Goal: Task Accomplishment & Management: Use online tool/utility

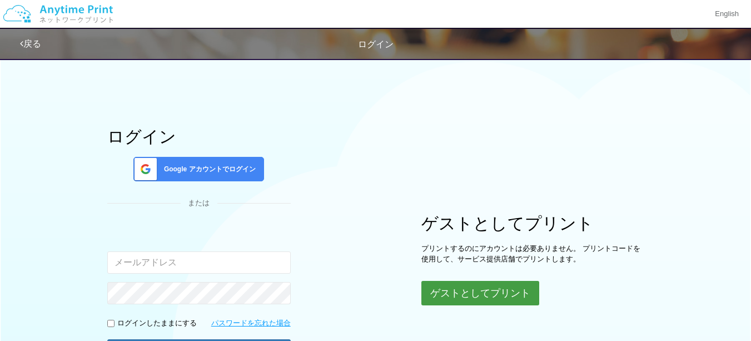
click at [502, 291] on button "ゲストとしてプリント" at bounding box center [481, 293] width 118 height 24
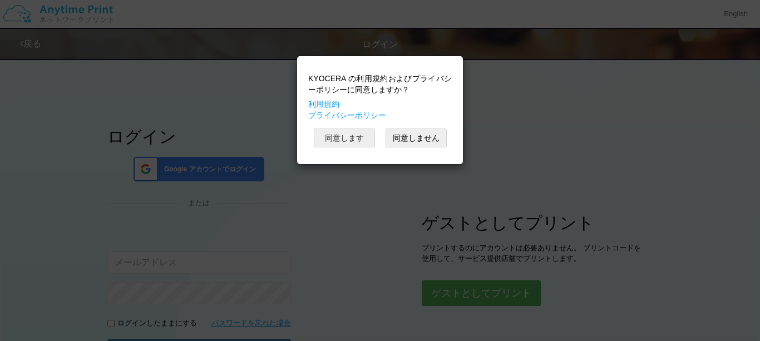
click at [358, 140] on button "同意します" at bounding box center [344, 137] width 61 height 19
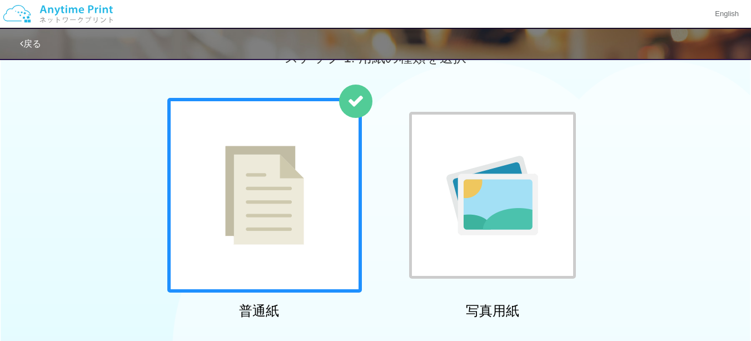
scroll to position [37, 0]
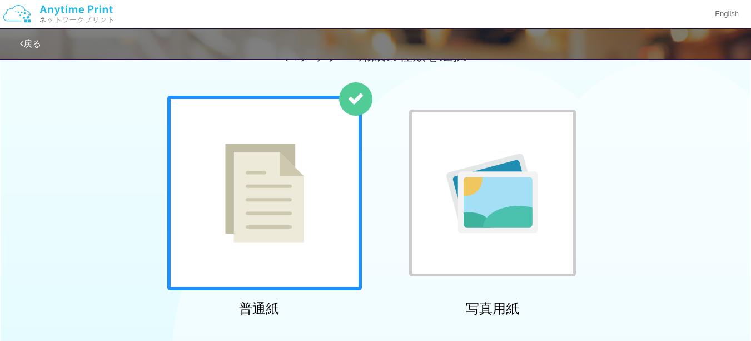
click at [310, 188] on div at bounding box center [264, 193] width 195 height 195
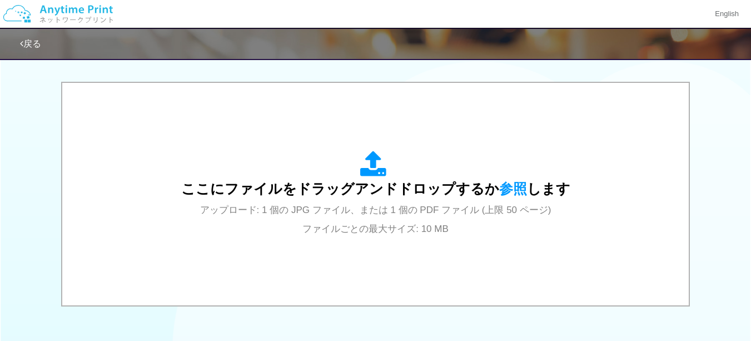
scroll to position [346, 0]
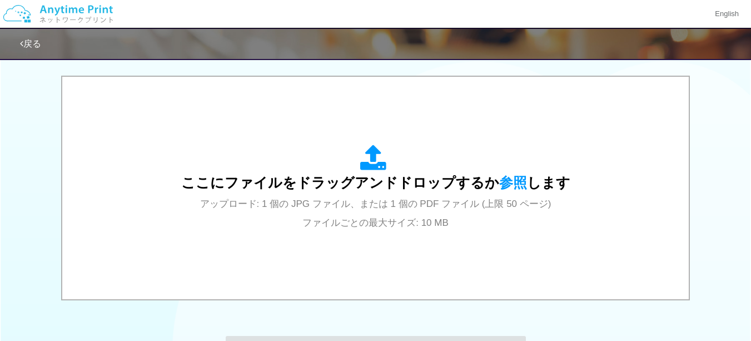
click at [506, 184] on span "参照" at bounding box center [513, 183] width 28 height 16
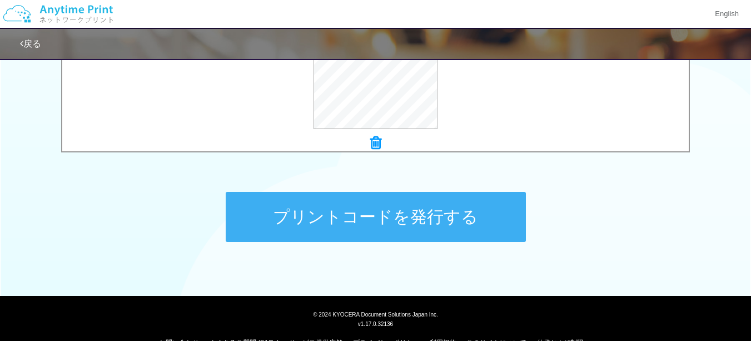
scroll to position [505, 0]
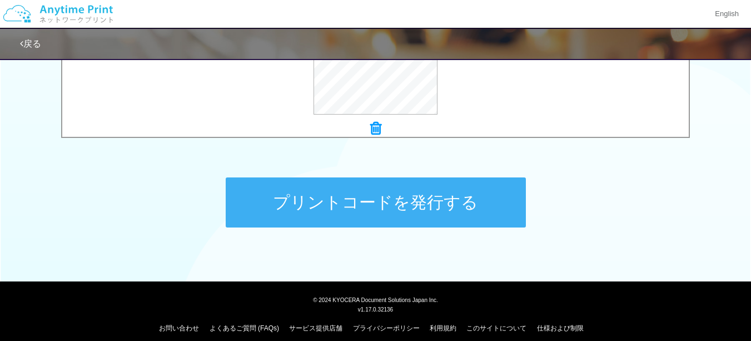
click at [493, 207] on button "プリントコードを発行する" at bounding box center [376, 202] width 300 height 50
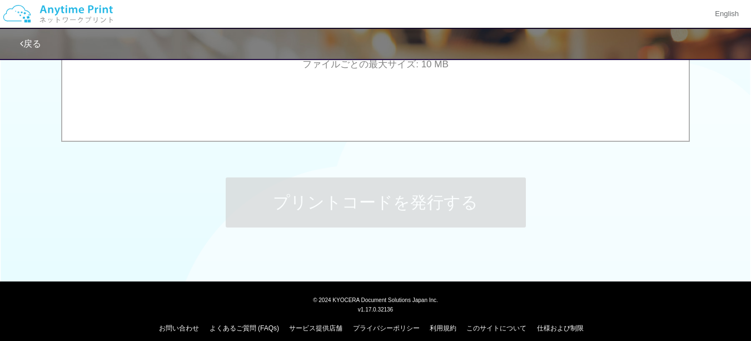
scroll to position [0, 0]
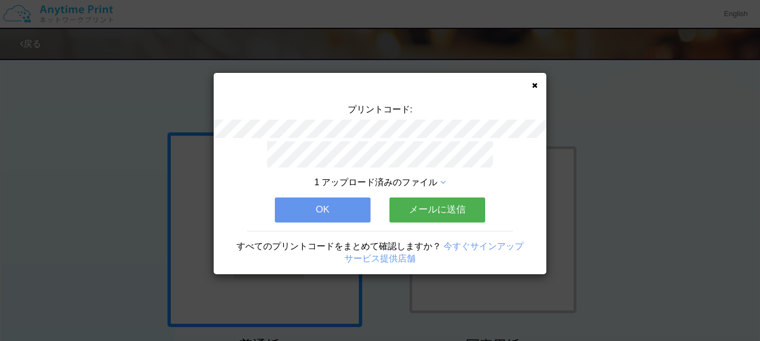
click at [457, 211] on button "メールに送信" at bounding box center [437, 209] width 96 height 24
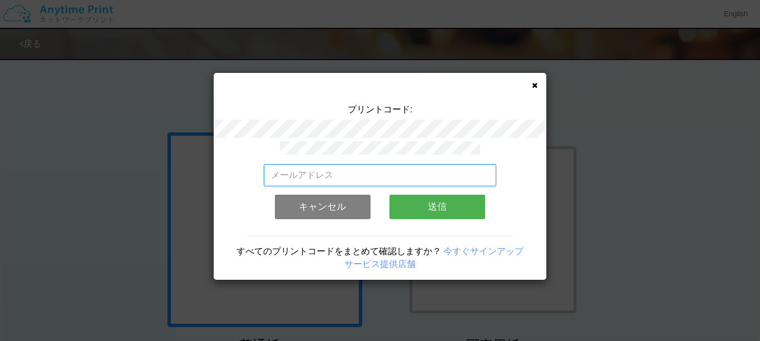
click at [435, 170] on input "email" at bounding box center [380, 175] width 233 height 22
type input "[EMAIL_ADDRESS][DOMAIN_NAME]"
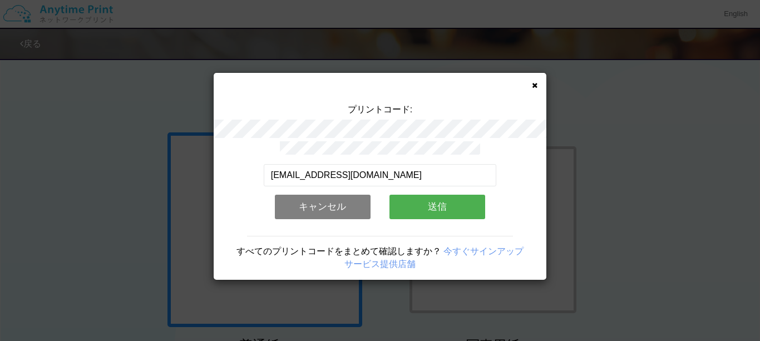
click at [456, 202] on button "送信" at bounding box center [437, 207] width 96 height 24
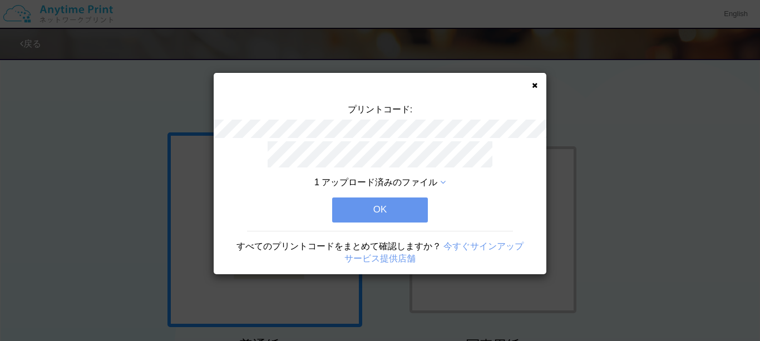
click at [415, 206] on button "OK" at bounding box center [380, 209] width 96 height 24
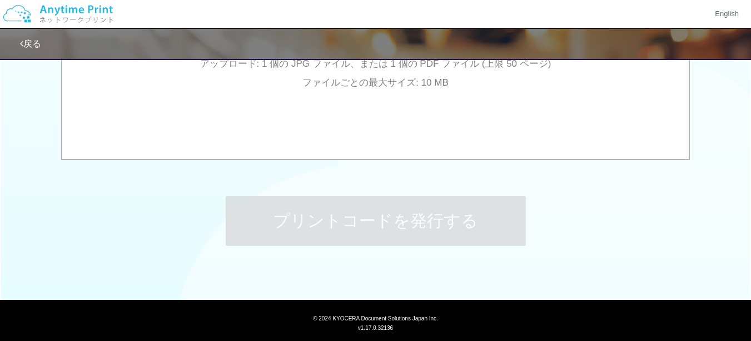
scroll to position [505, 0]
